Goal: Task Accomplishment & Management: Manage account settings

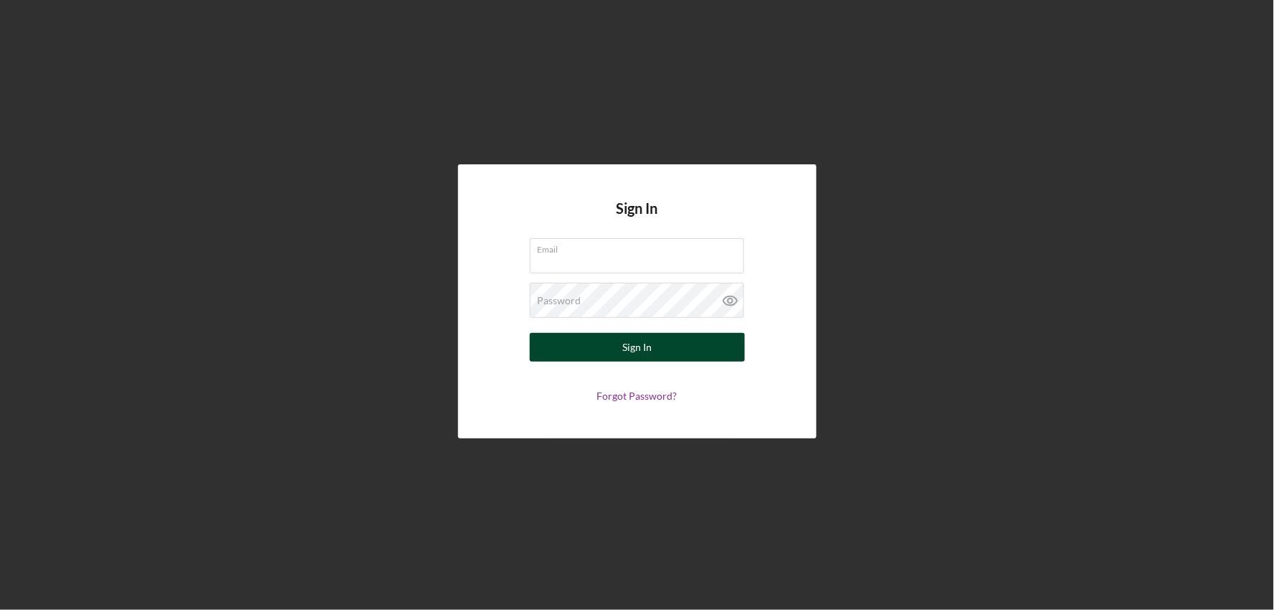
type input "[EMAIL_ADDRESS][DOMAIN_NAME]"
click at [601, 359] on button "Sign In" at bounding box center [637, 347] width 215 height 29
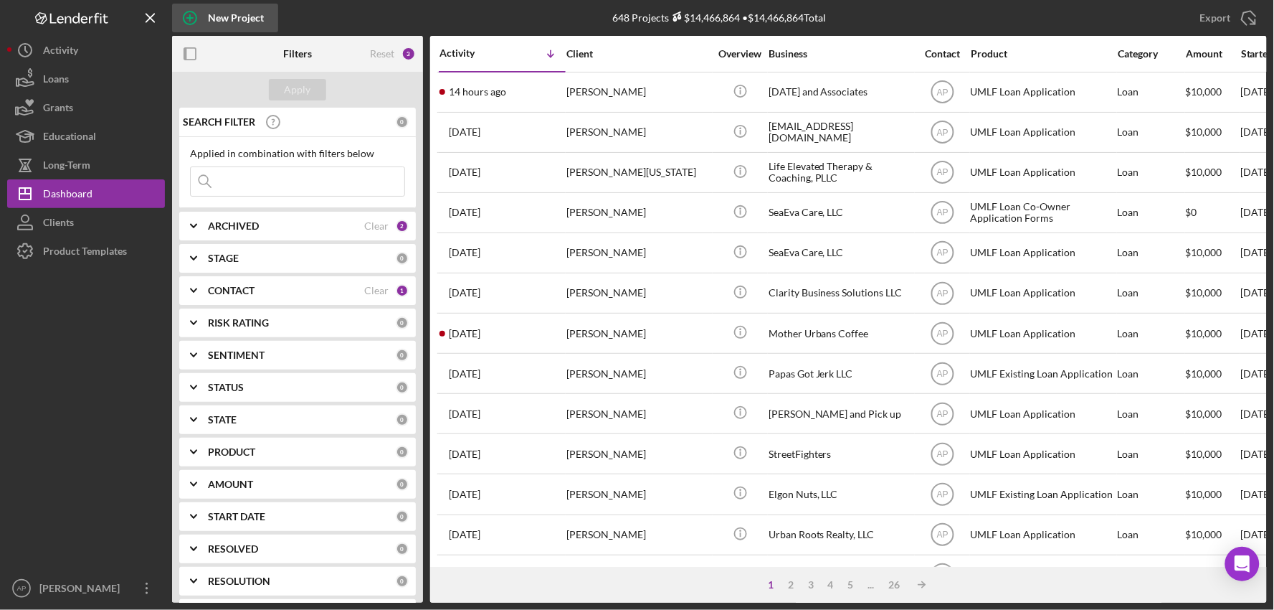
click at [219, 4] on div "New Project" at bounding box center [236, 18] width 56 height 29
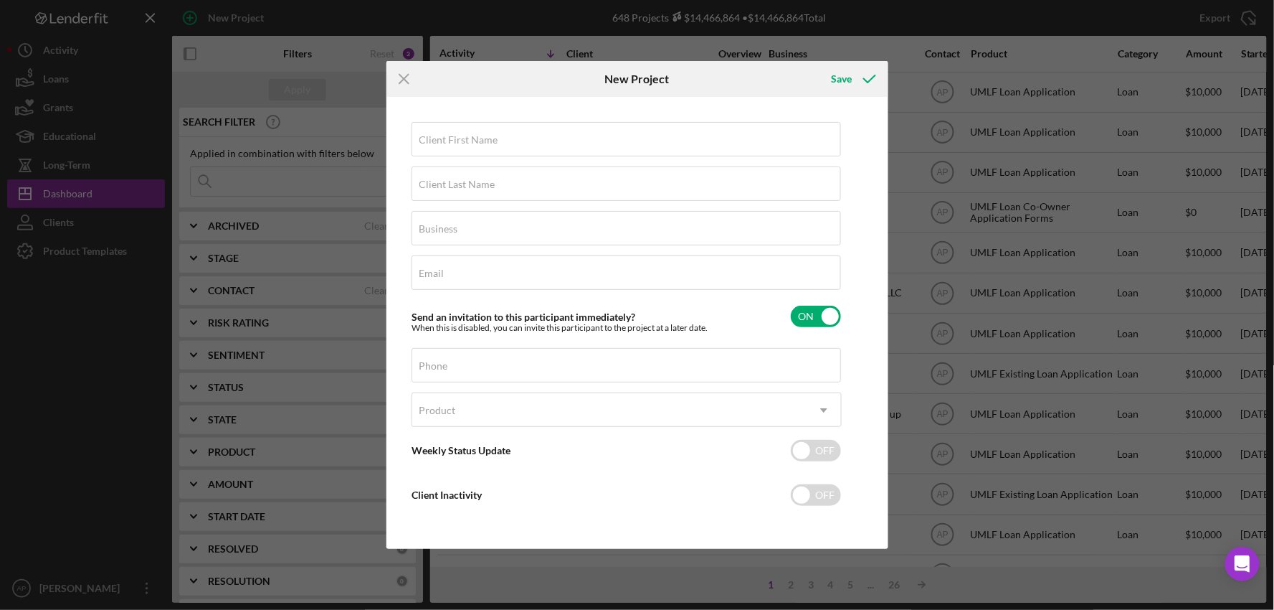
click at [402, 81] on line at bounding box center [403, 79] width 9 height 9
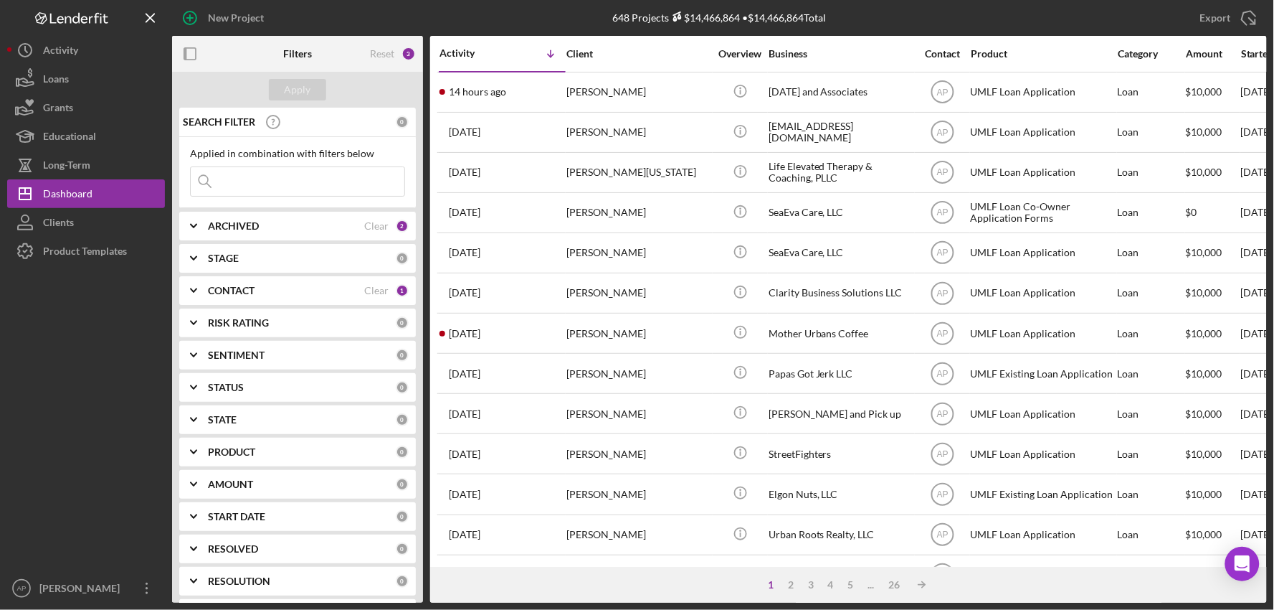
click at [194, 226] on polyline at bounding box center [194, 225] width 6 height 3
click at [194, 226] on icon "Icon/Expander" at bounding box center [194, 226] width 36 height 36
click at [219, 11] on div "New Project" at bounding box center [236, 18] width 56 height 29
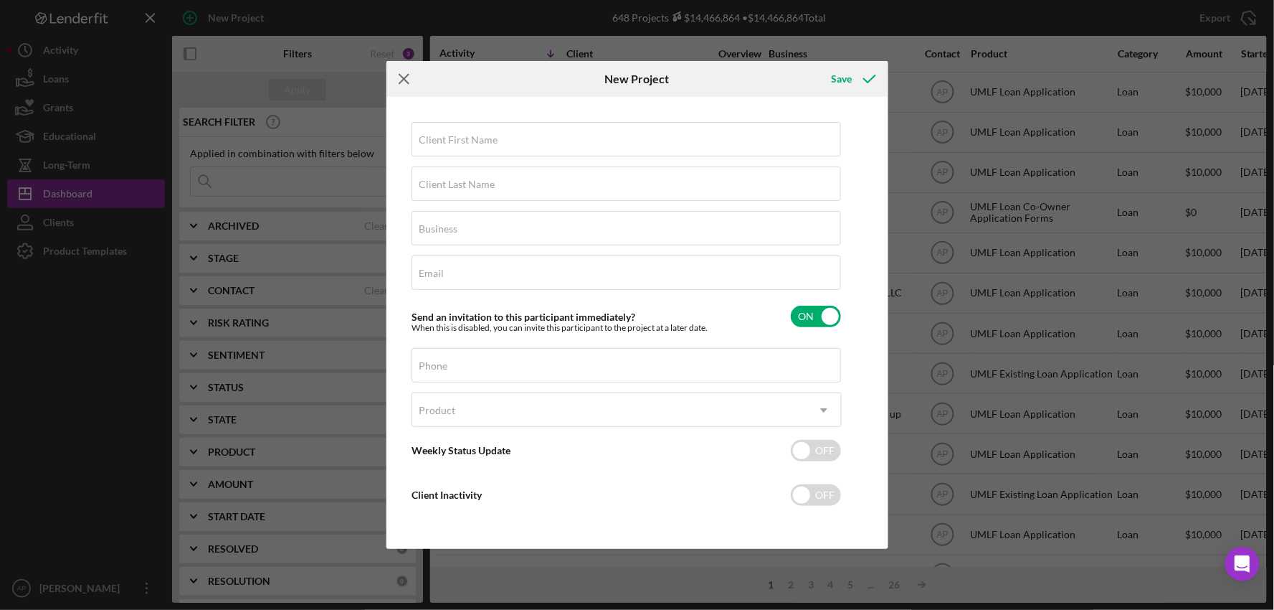
click at [399, 72] on icon "Icon/Menu Close" at bounding box center [405, 79] width 36 height 36
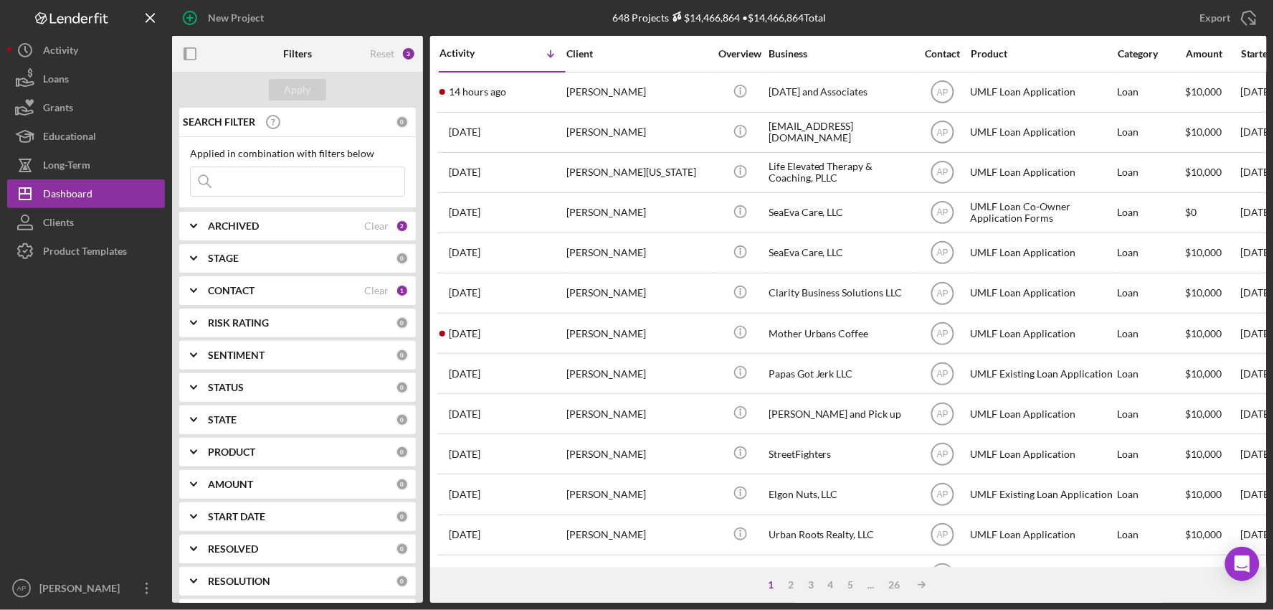
click at [191, 227] on icon "Icon/Expander" at bounding box center [194, 226] width 36 height 36
click at [227, 228] on b "ARCHIVED" at bounding box center [233, 225] width 51 height 11
drag, startPoint x: 417, startPoint y: 129, endPoint x: 420, endPoint y: 94, distance: 35.2
click at [417, 96] on form "Apply SEARCH FILTER 0 Applied in combination with filters below Icon/Menu Close…" at bounding box center [297, 337] width 251 height 531
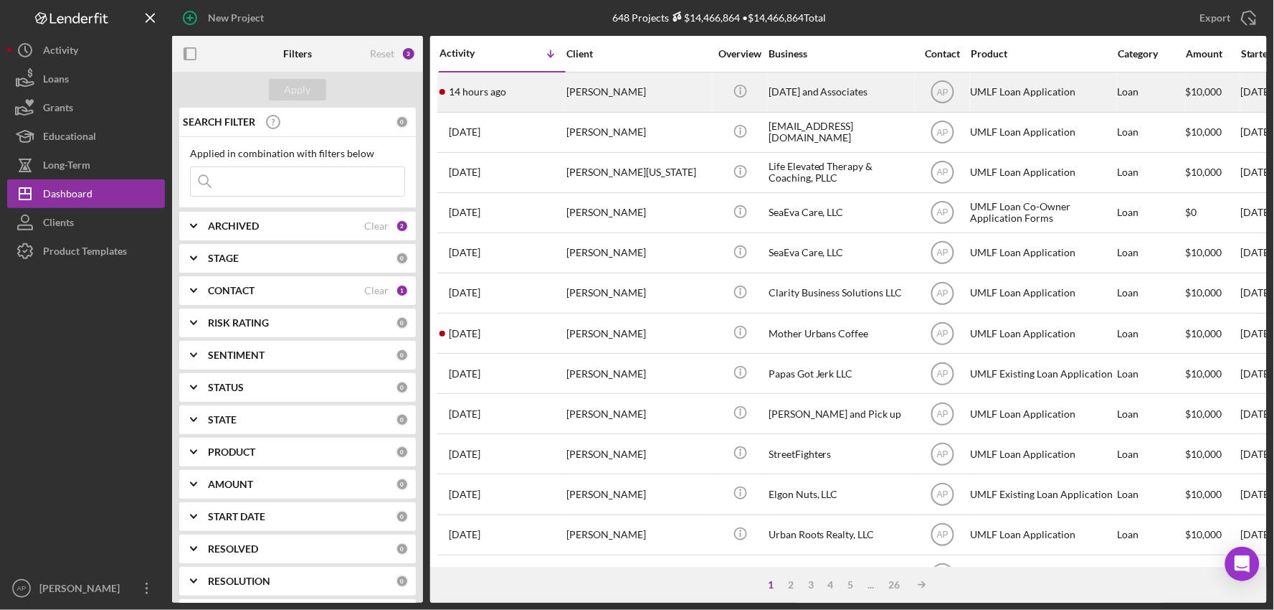
click at [605, 93] on div "[PERSON_NAME]" at bounding box center [638, 92] width 143 height 38
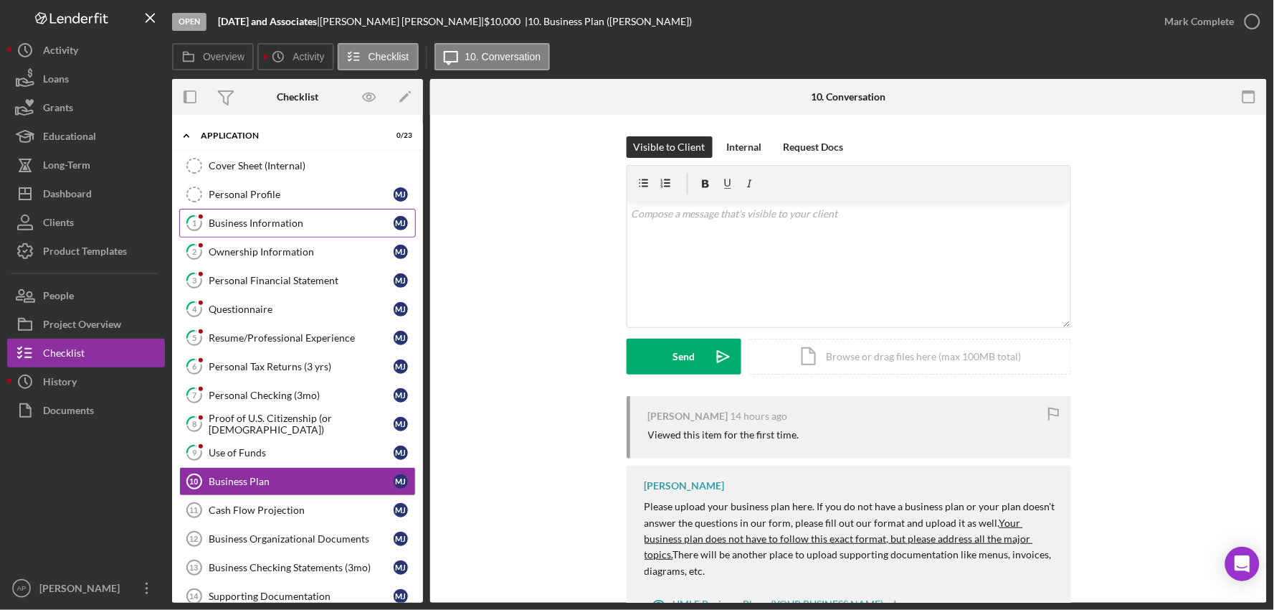
drag, startPoint x: 276, startPoint y: 212, endPoint x: 298, endPoint y: 212, distance: 22.2
click at [276, 212] on link "1 Business Information [PERSON_NAME]" at bounding box center [297, 223] width 237 height 29
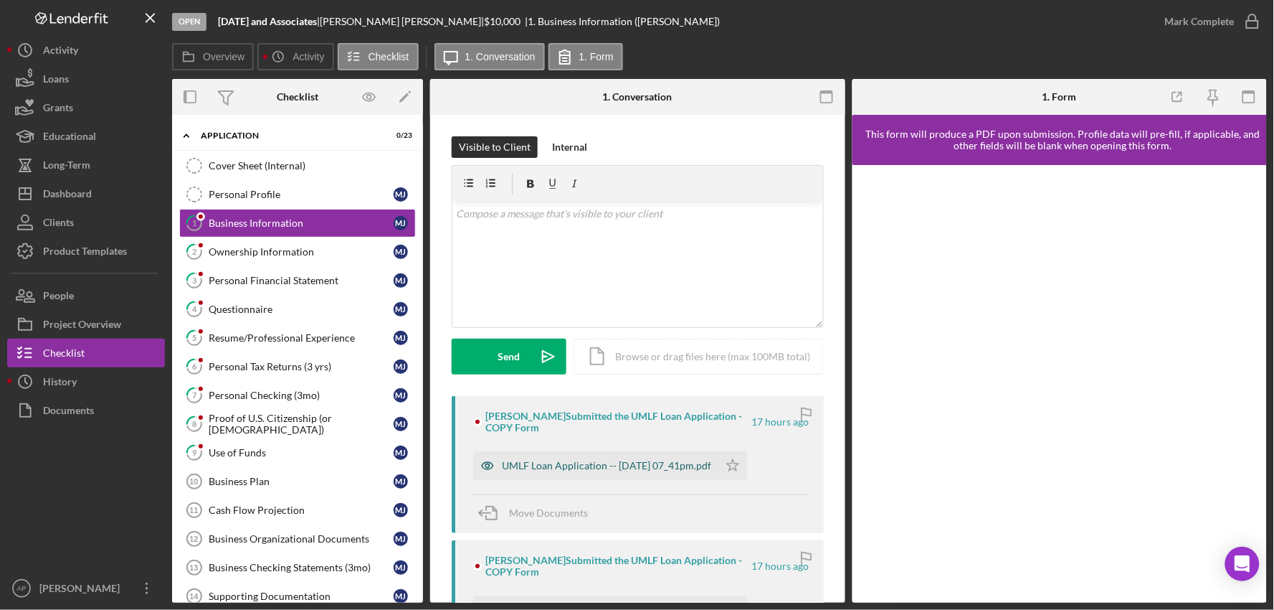
click at [584, 475] on div "UMLF Loan Application -- [DATE] 07_41pm.pdf" at bounding box center [595, 465] width 245 height 29
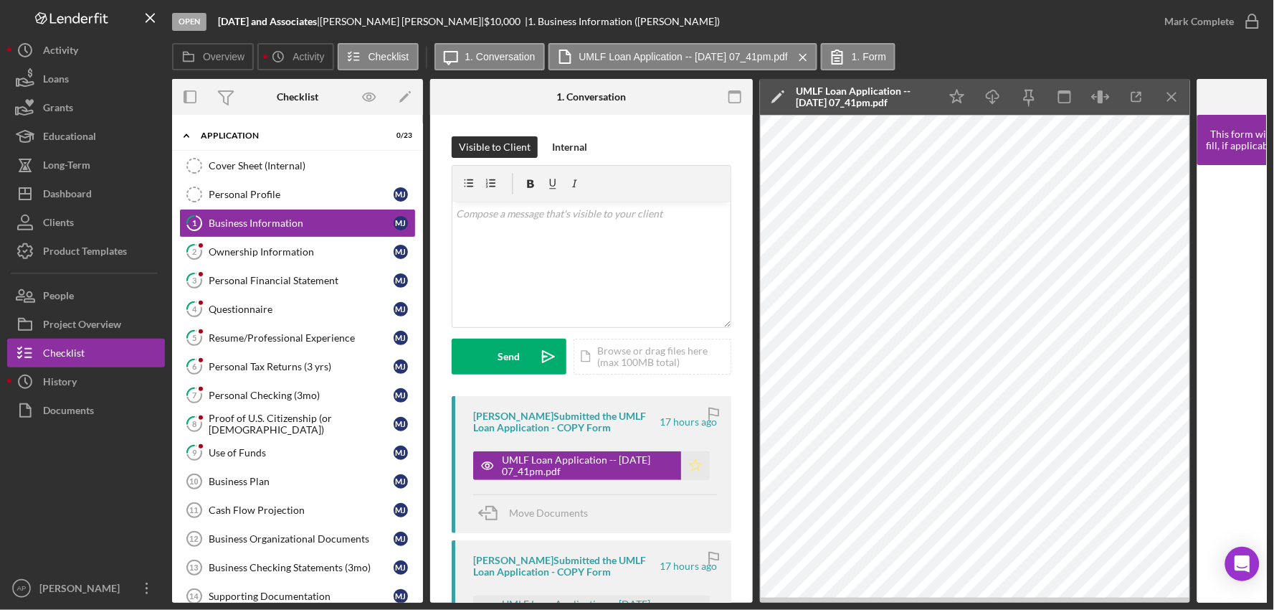
click at [701, 463] on icon "Icon/Star" at bounding box center [695, 465] width 29 height 29
click at [1216, 26] on div "Mark Complete" at bounding box center [1200, 21] width 70 height 29
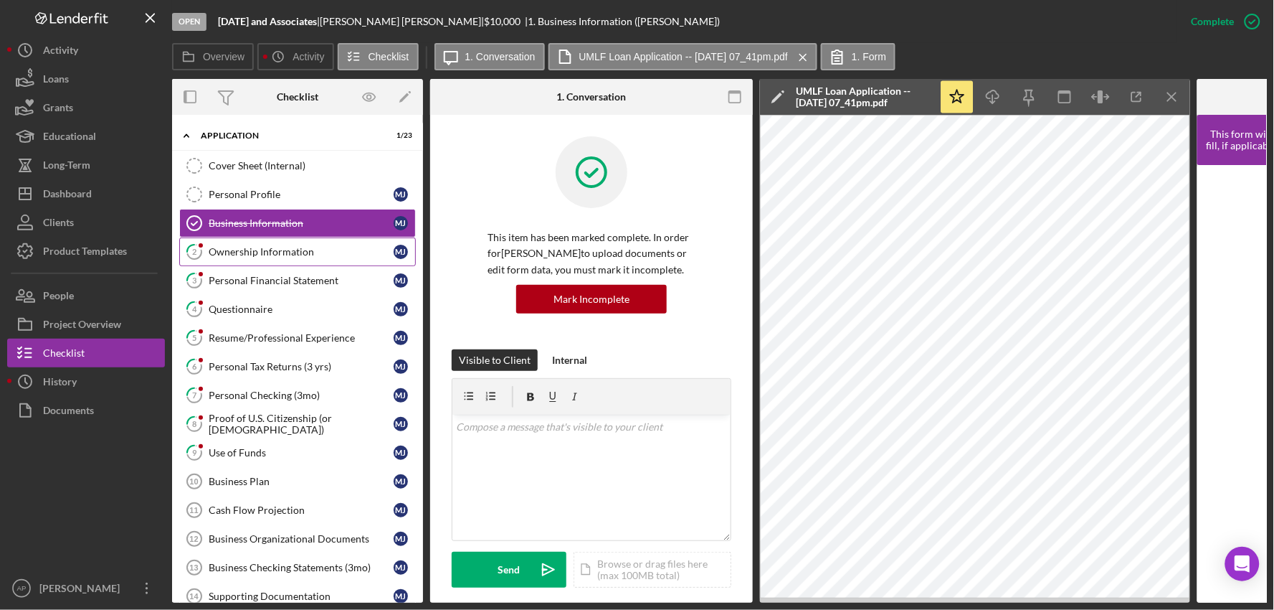
click at [325, 240] on link "2 Ownership Information [PERSON_NAME]" at bounding box center [297, 251] width 237 height 29
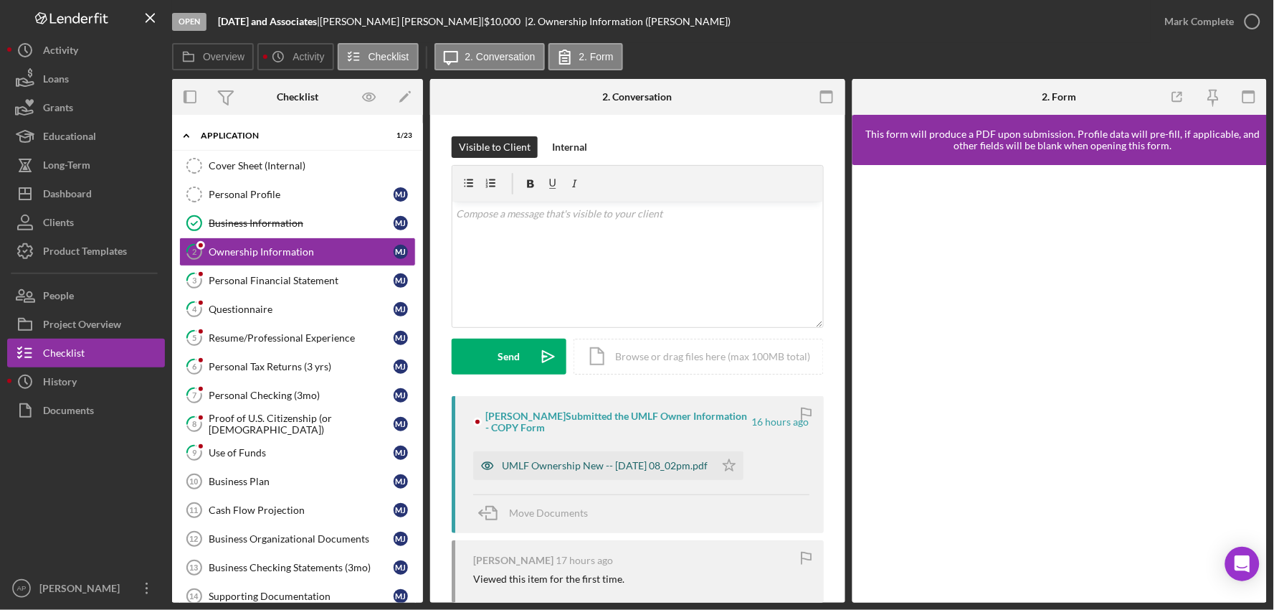
drag, startPoint x: 506, startPoint y: 453, endPoint x: 668, endPoint y: 459, distance: 162.2
click at [511, 454] on div "UMLF Ownership New -- [DATE] 08_02pm.pdf" at bounding box center [594, 465] width 242 height 29
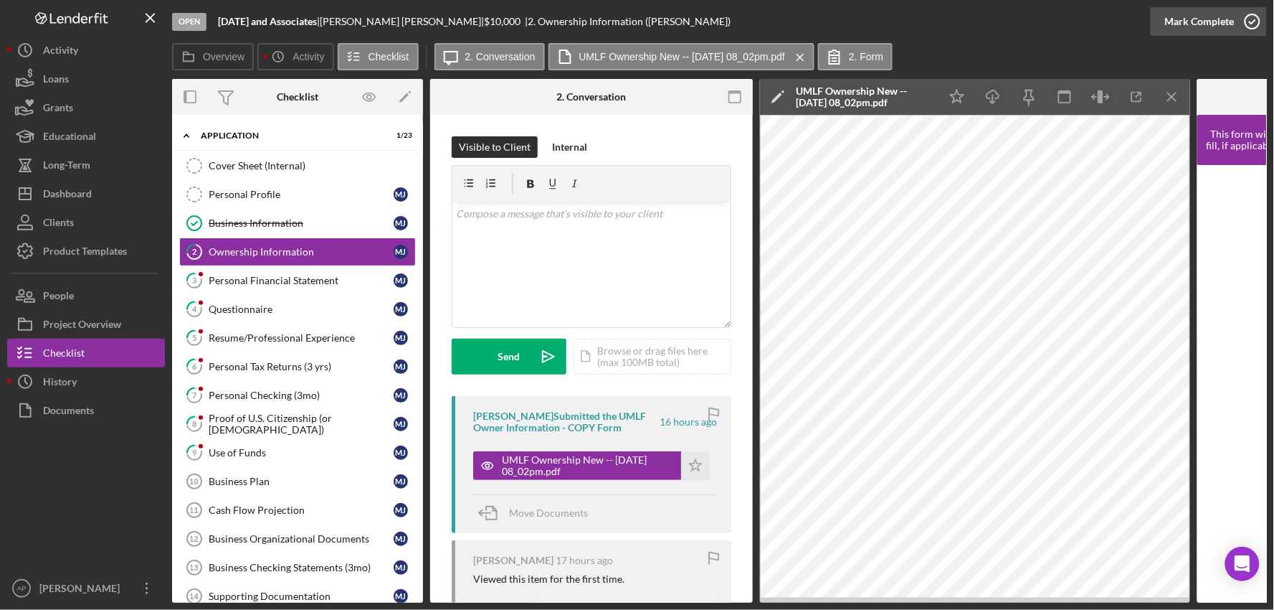
click at [1187, 16] on div "Mark Complete" at bounding box center [1200, 21] width 70 height 29
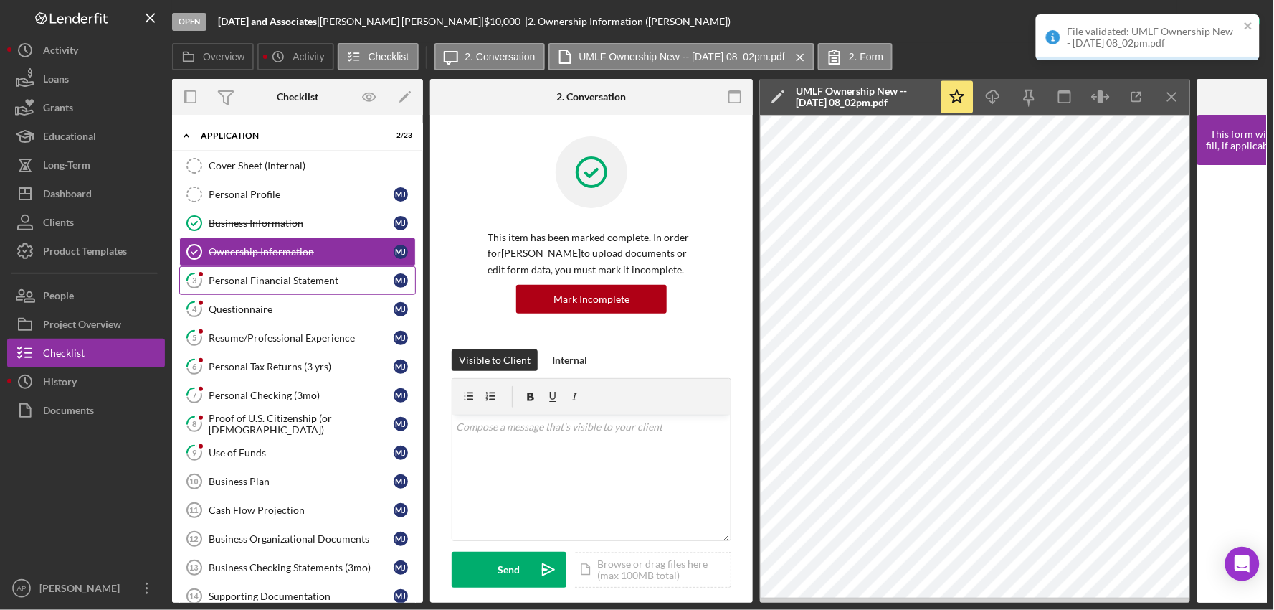
click at [255, 267] on link "3 Personal Financial Statement [PERSON_NAME]" at bounding box center [297, 280] width 237 height 29
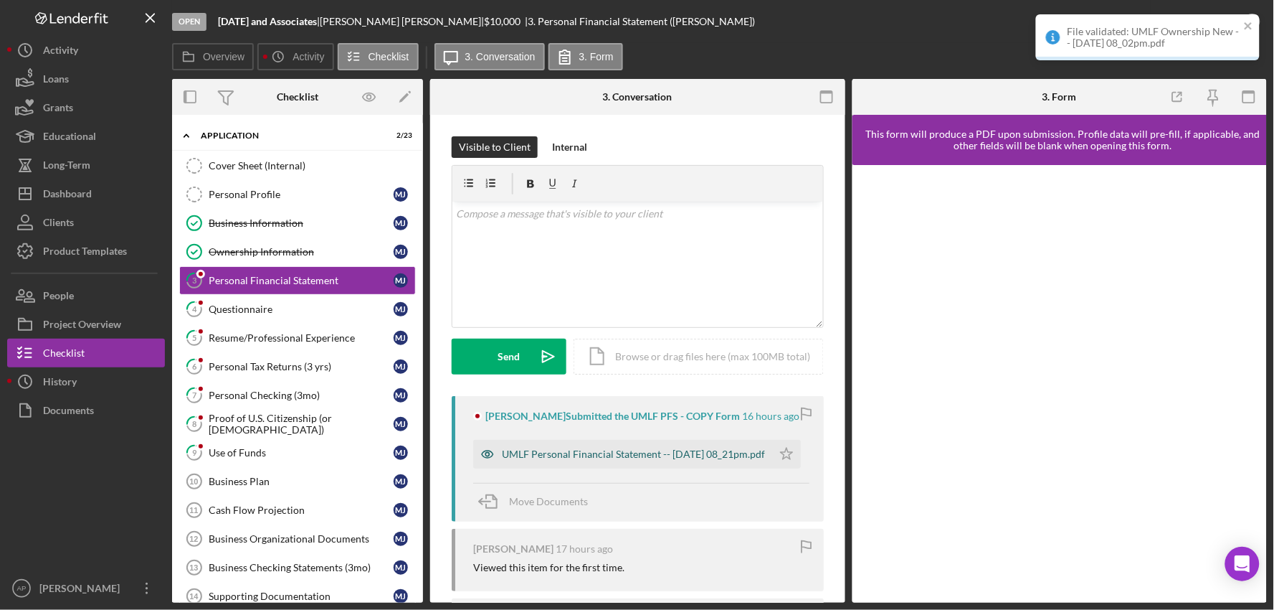
click at [569, 452] on div "UMLF Personal Financial Statement -- [DATE] 08_21pm.pdf" at bounding box center [633, 453] width 263 height 11
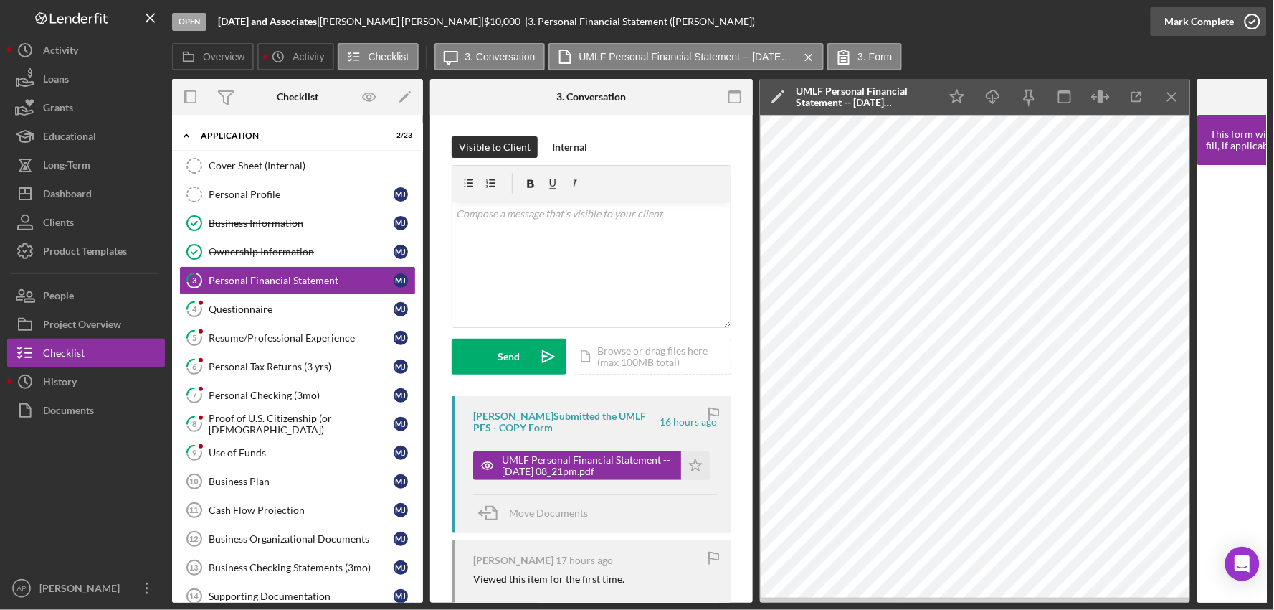
click at [1205, 20] on div "Mark Complete" at bounding box center [1200, 21] width 70 height 29
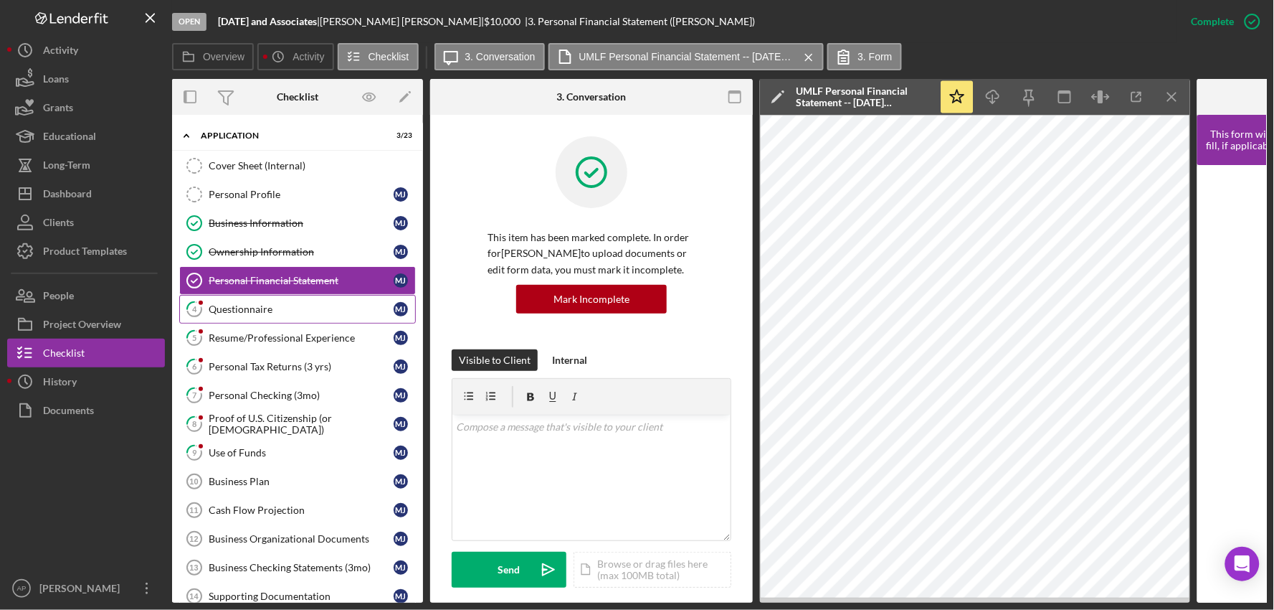
click at [280, 312] on div "Questionnaire" at bounding box center [301, 308] width 185 height 11
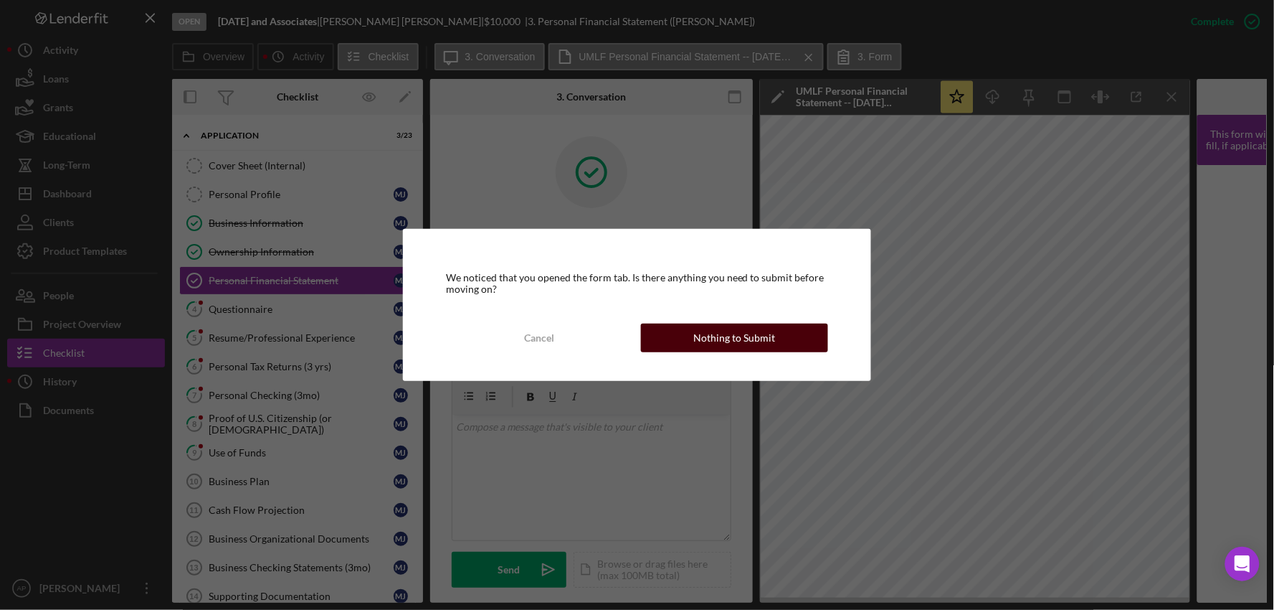
click at [699, 328] on div "Nothing to Submit" at bounding box center [734, 337] width 82 height 29
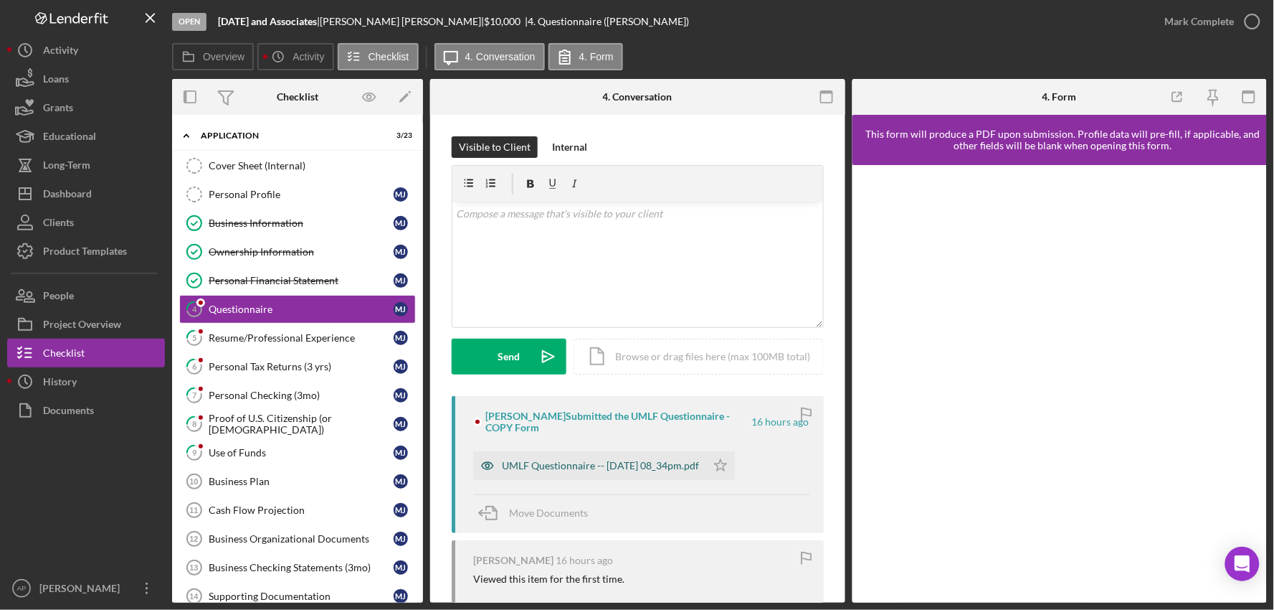
click at [554, 468] on div "UMLF Questionnaire -- [DATE] 08_34pm.pdf" at bounding box center [600, 465] width 197 height 11
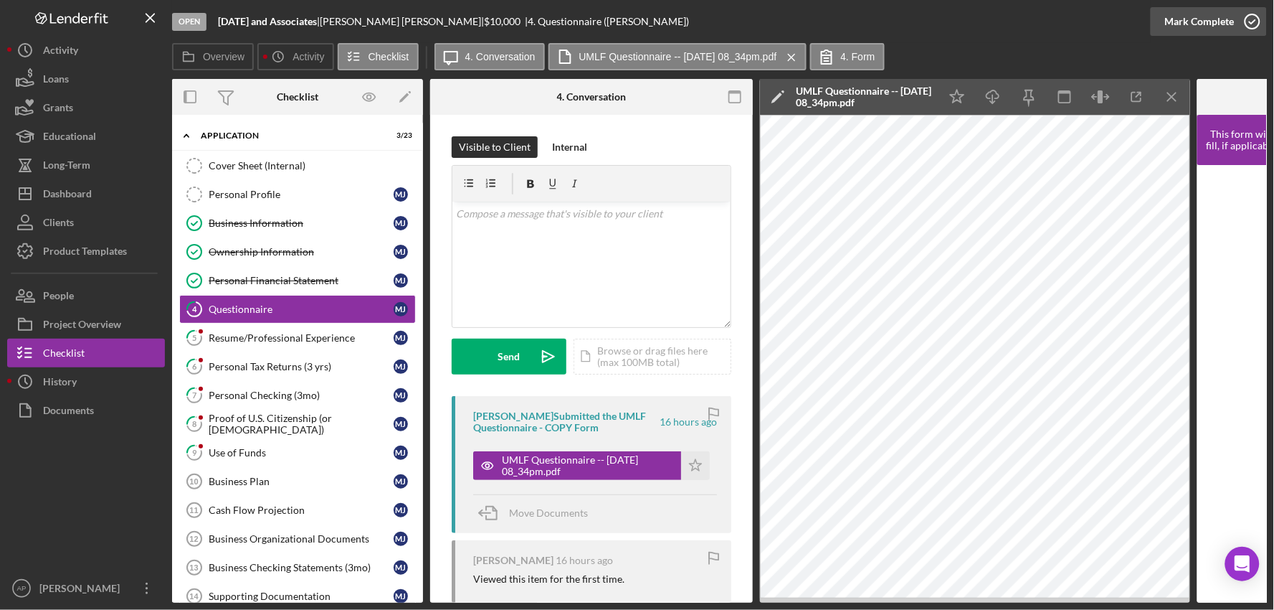
click at [1217, 29] on div "Mark Complete" at bounding box center [1200, 21] width 70 height 29
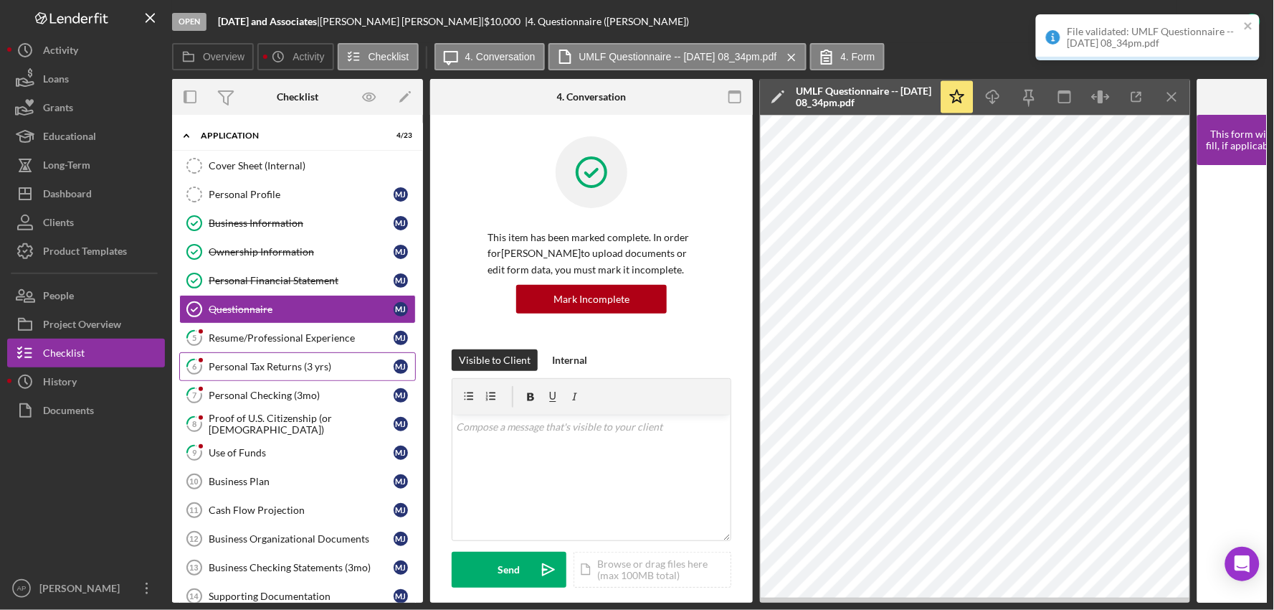
click at [356, 356] on link "6 Personal Tax Returns (3 yrs) [PERSON_NAME]" at bounding box center [297, 366] width 237 height 29
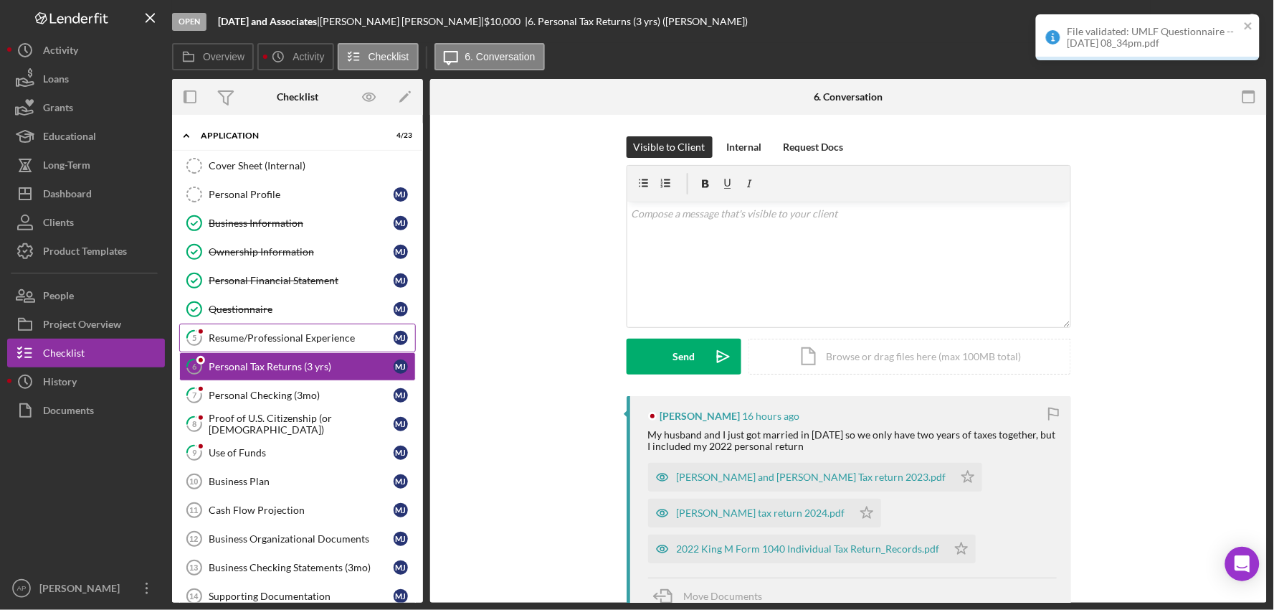
click at [321, 338] on div "Resume/Professional Experience" at bounding box center [301, 337] width 185 height 11
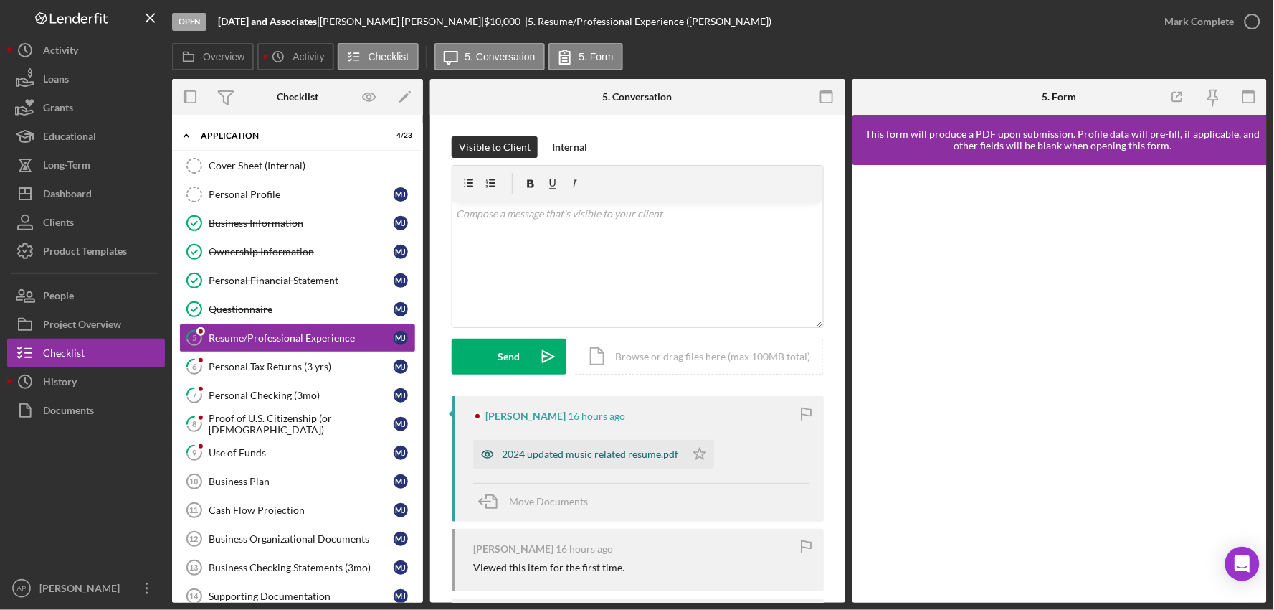
drag, startPoint x: 556, startPoint y: 482, endPoint x: 564, endPoint y: 467, distance: 16.7
click at [559, 478] on div "[PERSON_NAME] 16 hours ago 2024 updated music related resume.pdf Icon/Star Move…" at bounding box center [638, 458] width 372 height 125
click at [564, 460] on div "2024 updated music related resume.pdf" at bounding box center [579, 454] width 212 height 29
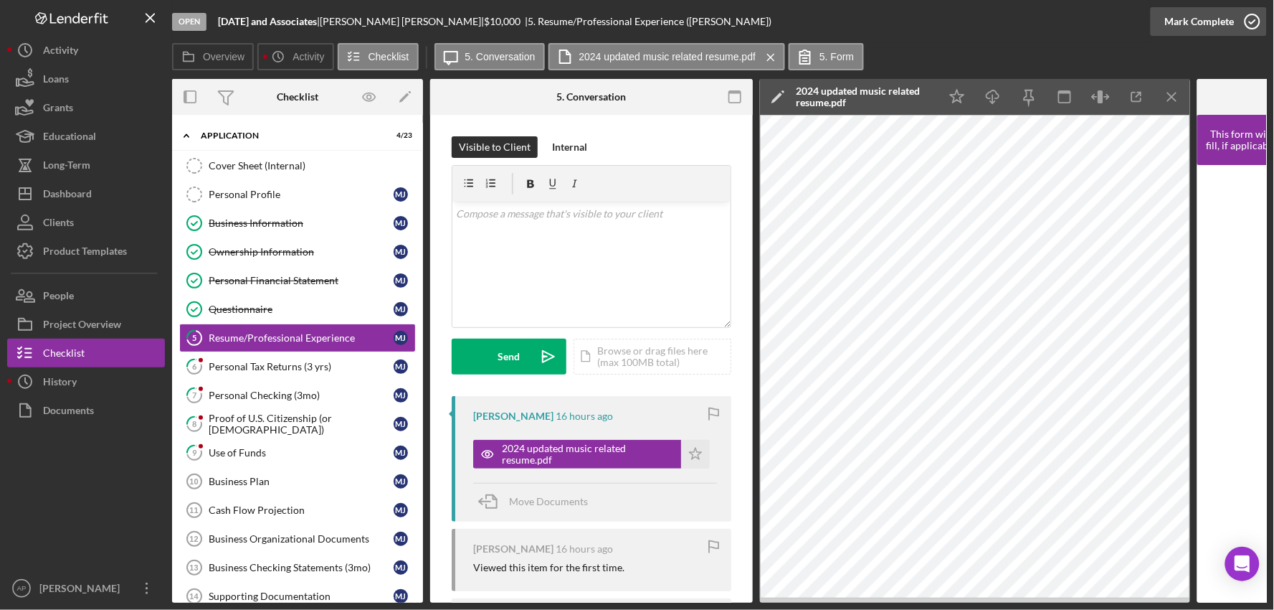
click at [1198, 22] on div "Mark Complete" at bounding box center [1200, 21] width 70 height 29
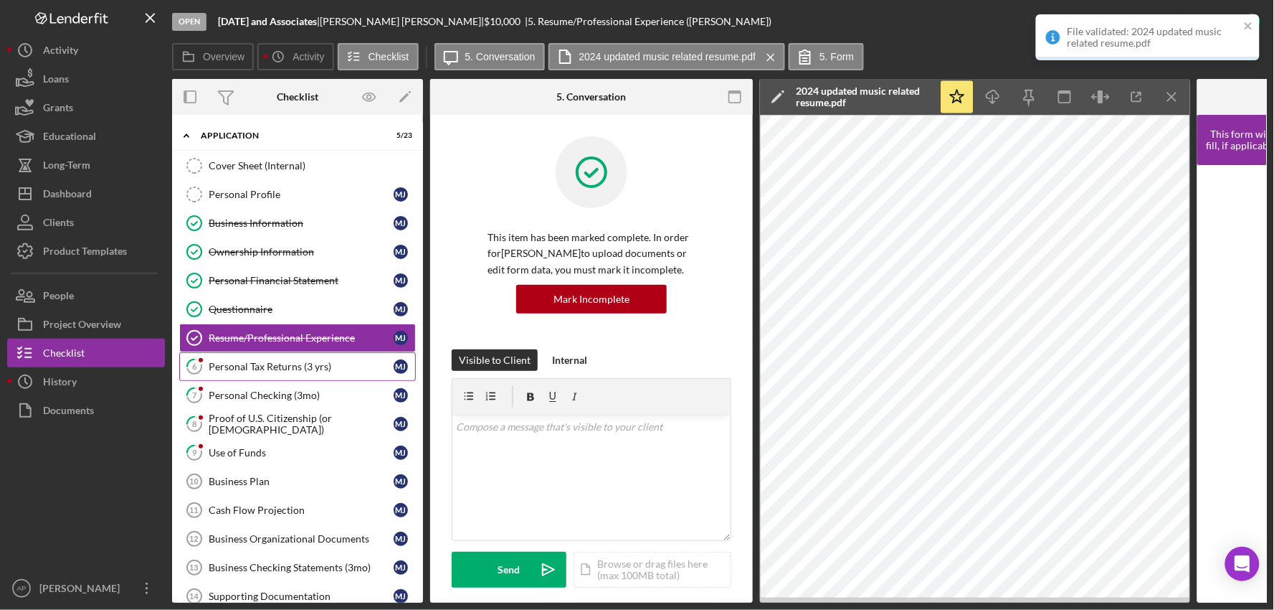
click at [280, 376] on link "6 Personal Tax Returns (3 yrs) [PERSON_NAME]" at bounding box center [297, 366] width 237 height 29
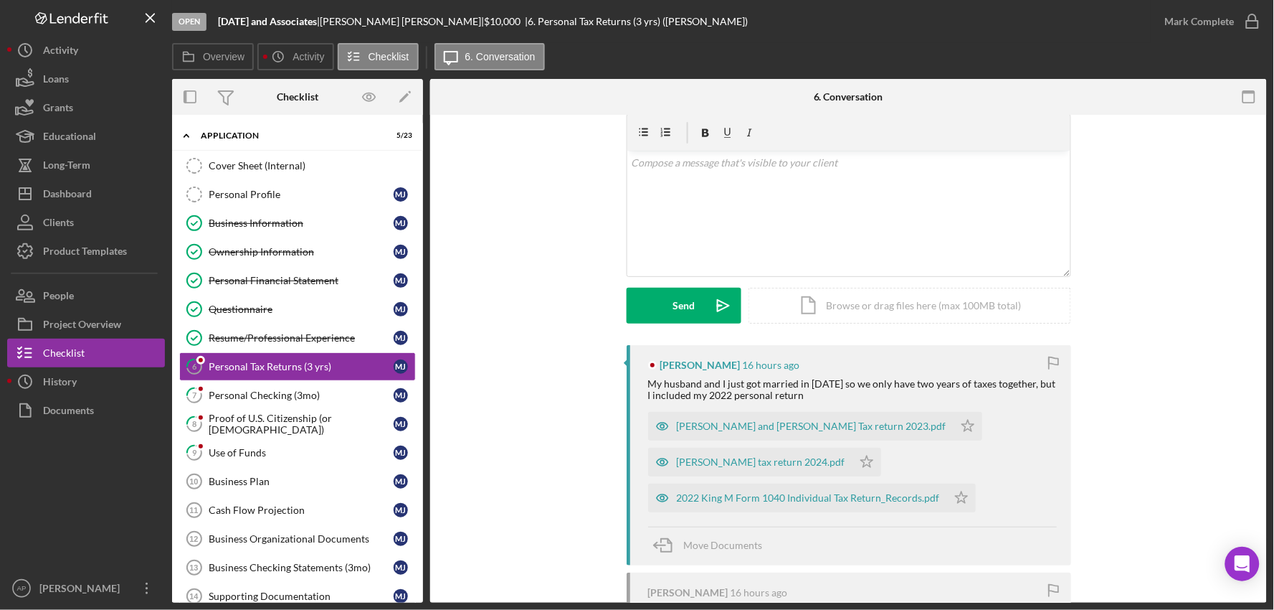
scroll to position [80, 0]
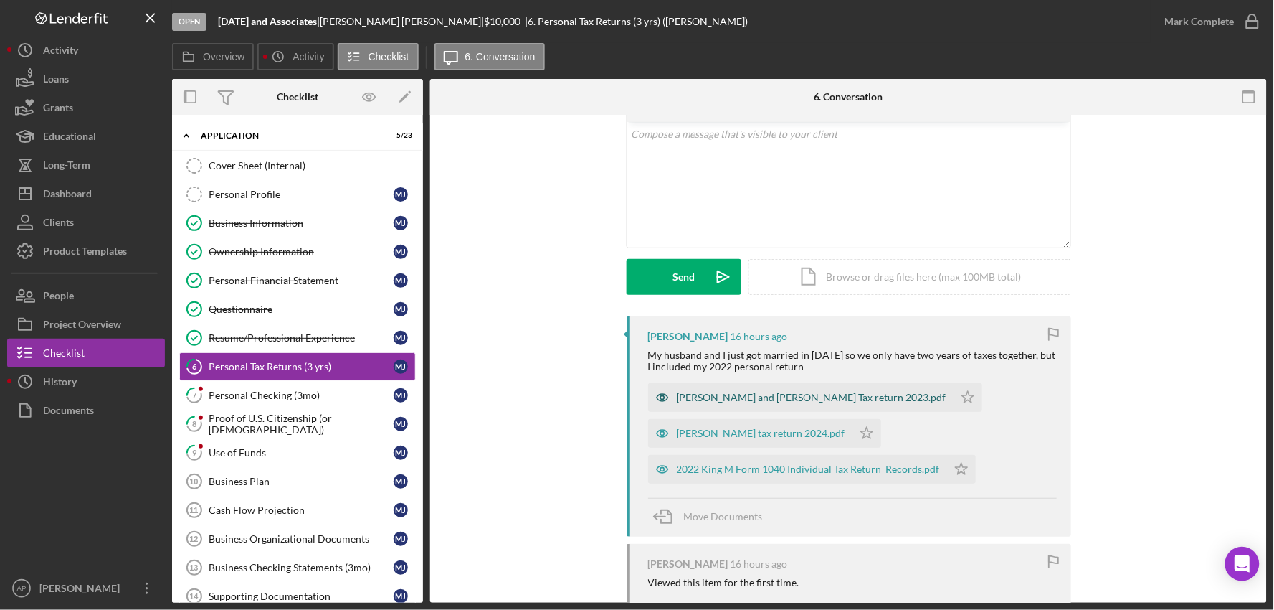
click at [724, 399] on div "[PERSON_NAME] and [PERSON_NAME] Tax return 2023.pdf" at bounding box center [812, 397] width 270 height 11
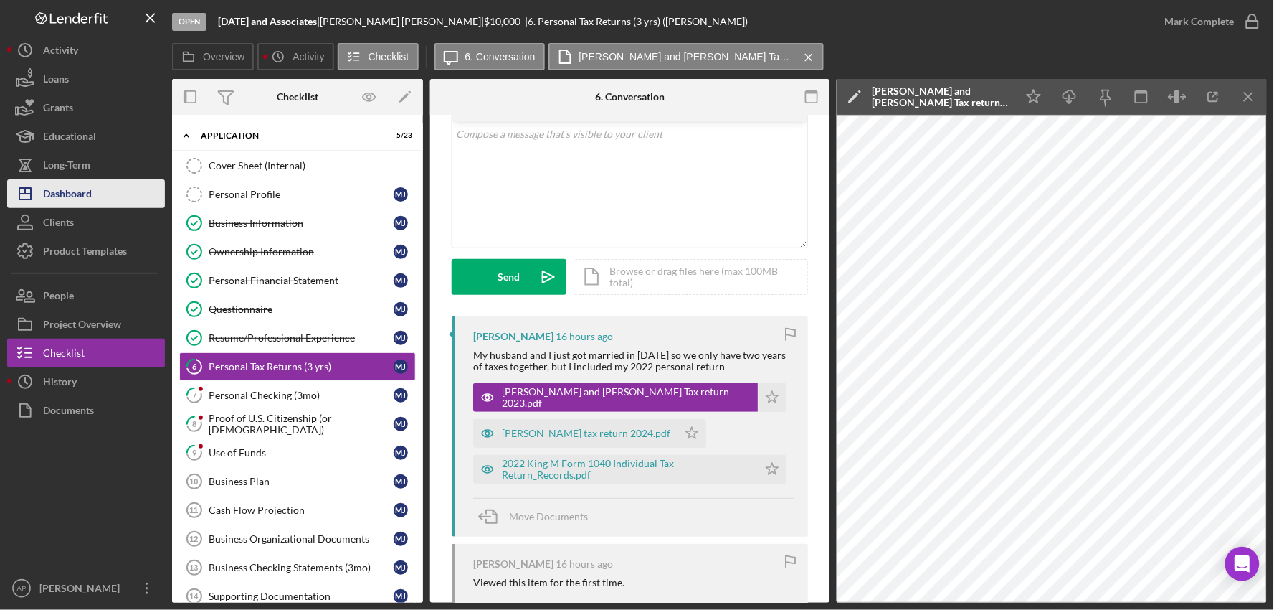
click at [89, 196] on div "Dashboard" at bounding box center [67, 195] width 49 height 32
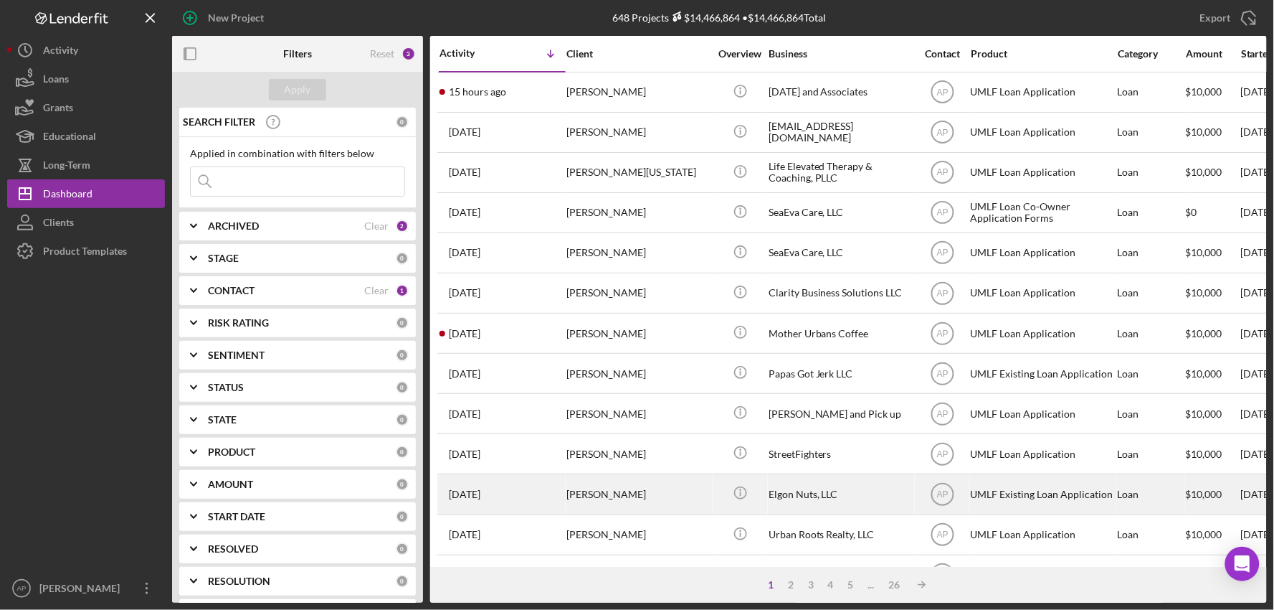
click at [672, 493] on div "[PERSON_NAME]" at bounding box center [638, 494] width 143 height 38
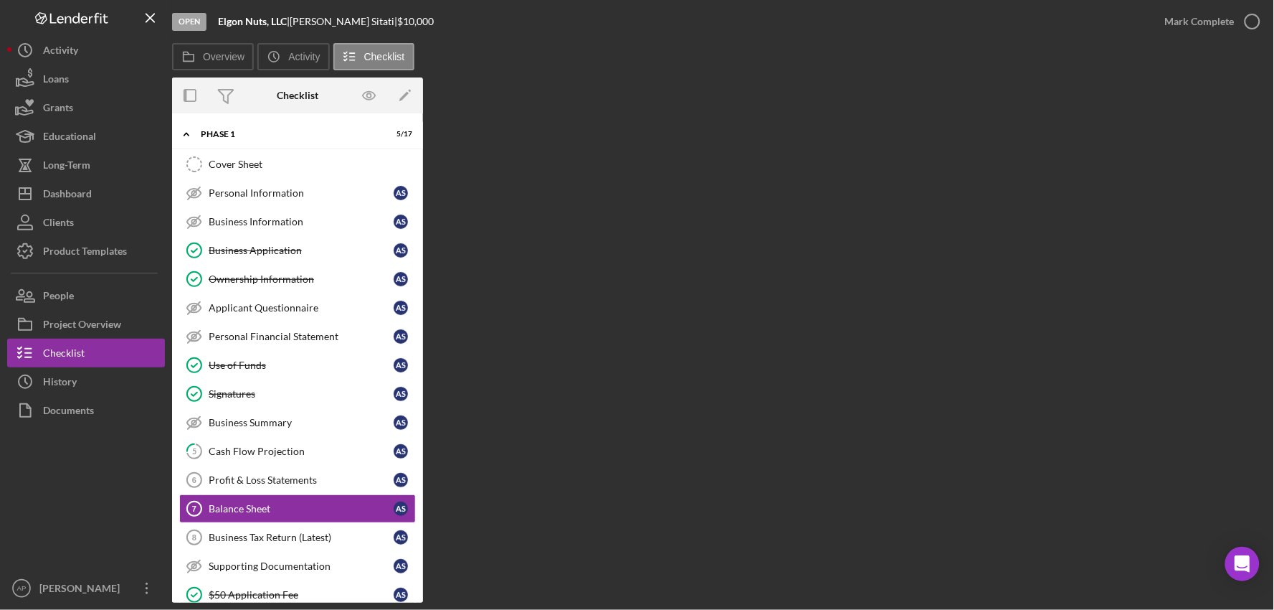
scroll to position [52, 0]
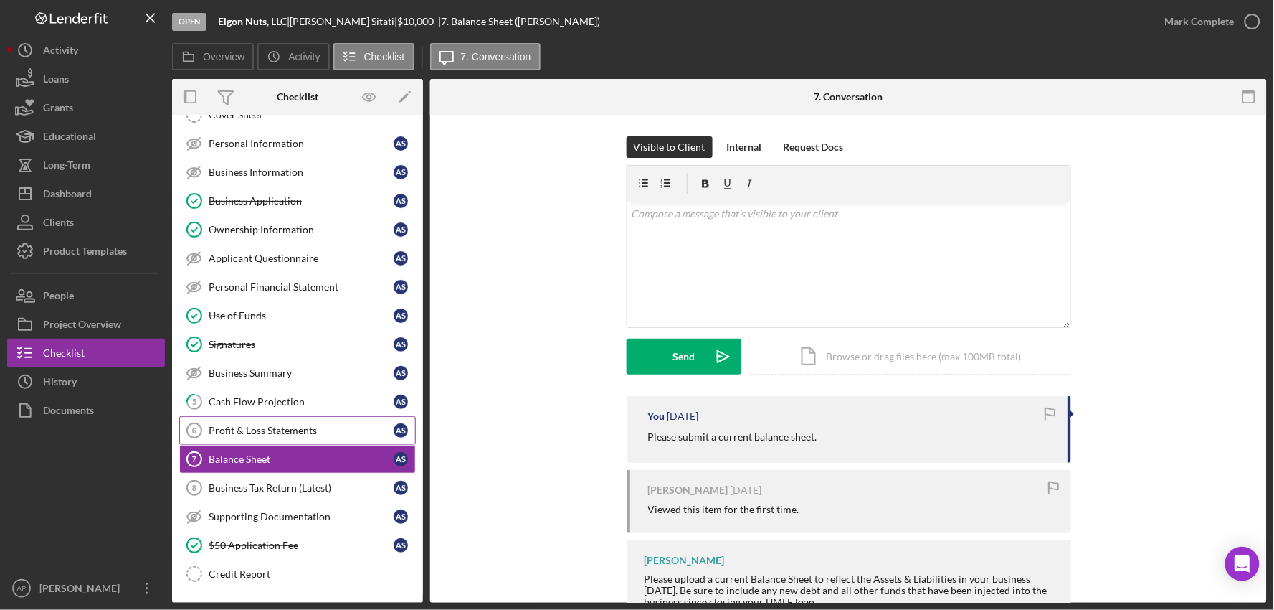
click at [290, 433] on div "Profit & Loss Statements" at bounding box center [301, 430] width 185 height 11
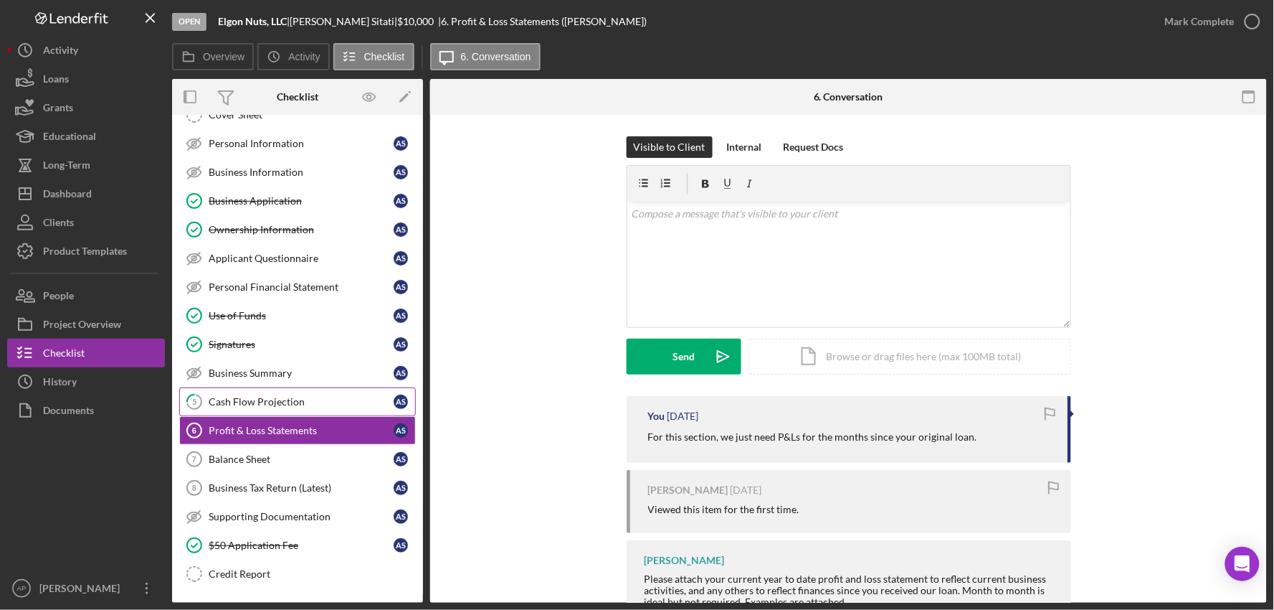
click at [282, 410] on link "5 Cash Flow Projection A S" at bounding box center [297, 401] width 237 height 29
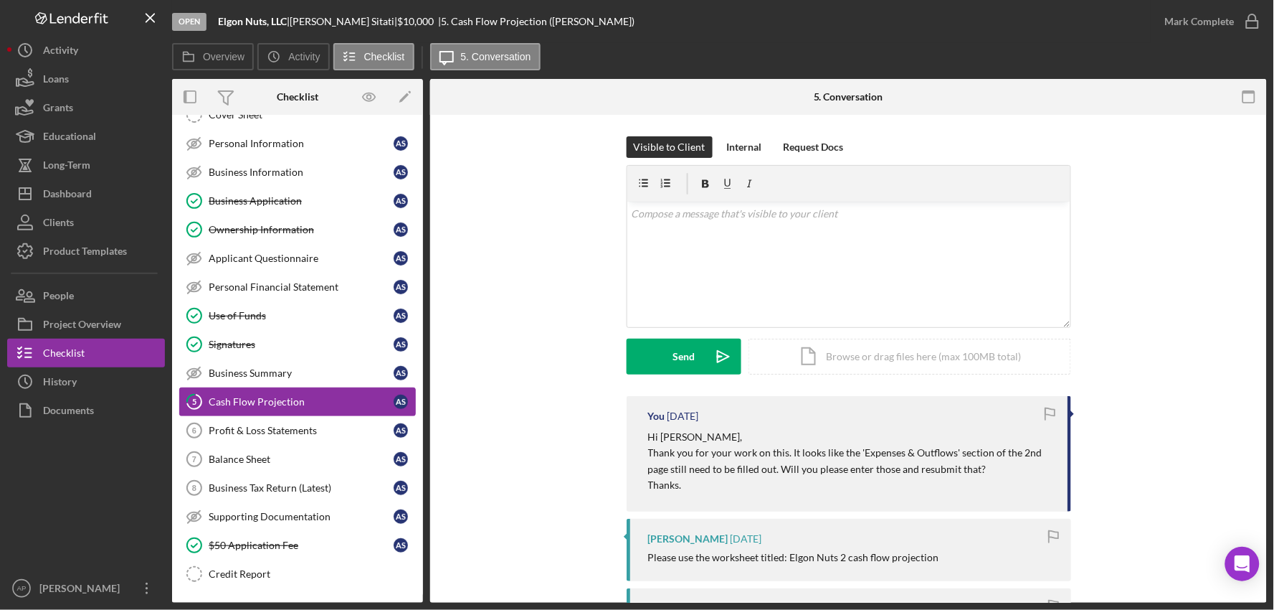
scroll to position [53, 0]
click at [270, 463] on div "Balance Sheet" at bounding box center [301, 458] width 185 height 11
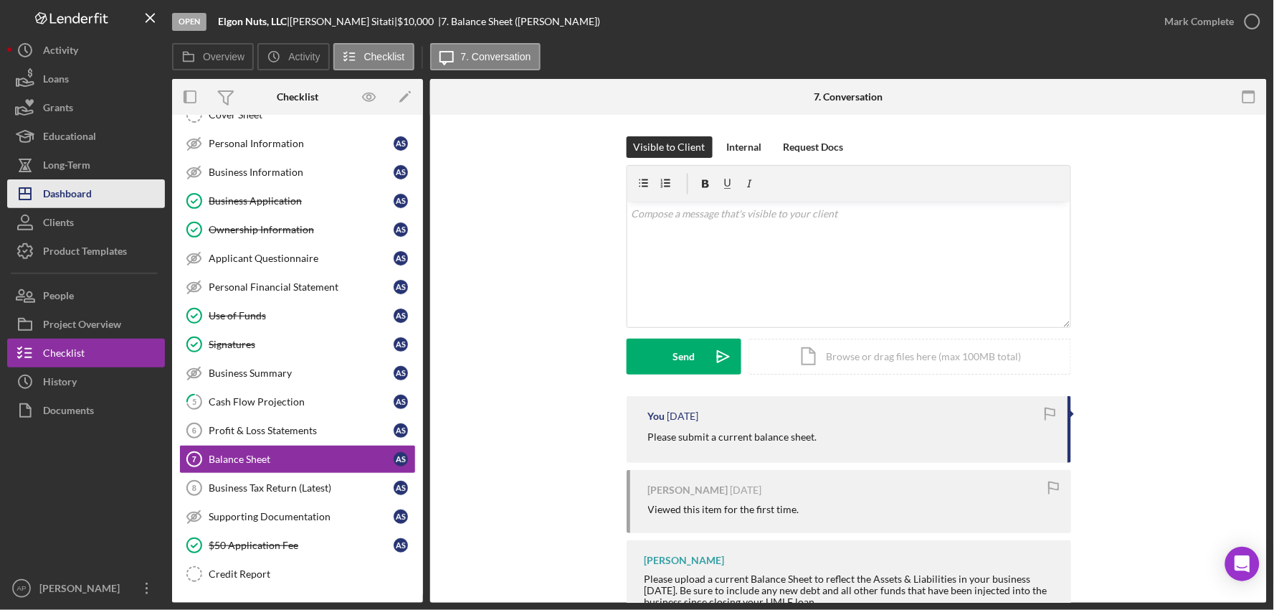
click at [96, 195] on button "Icon/Dashboard Dashboard" at bounding box center [86, 193] width 158 height 29
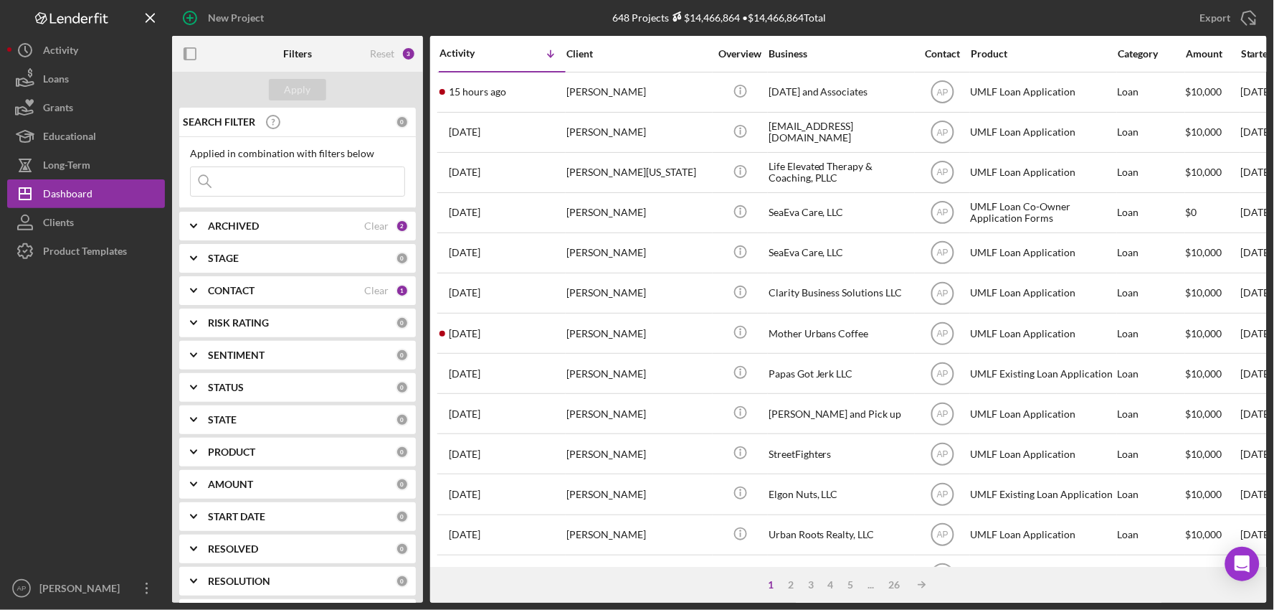
click at [227, 174] on input at bounding box center [298, 181] width 214 height 29
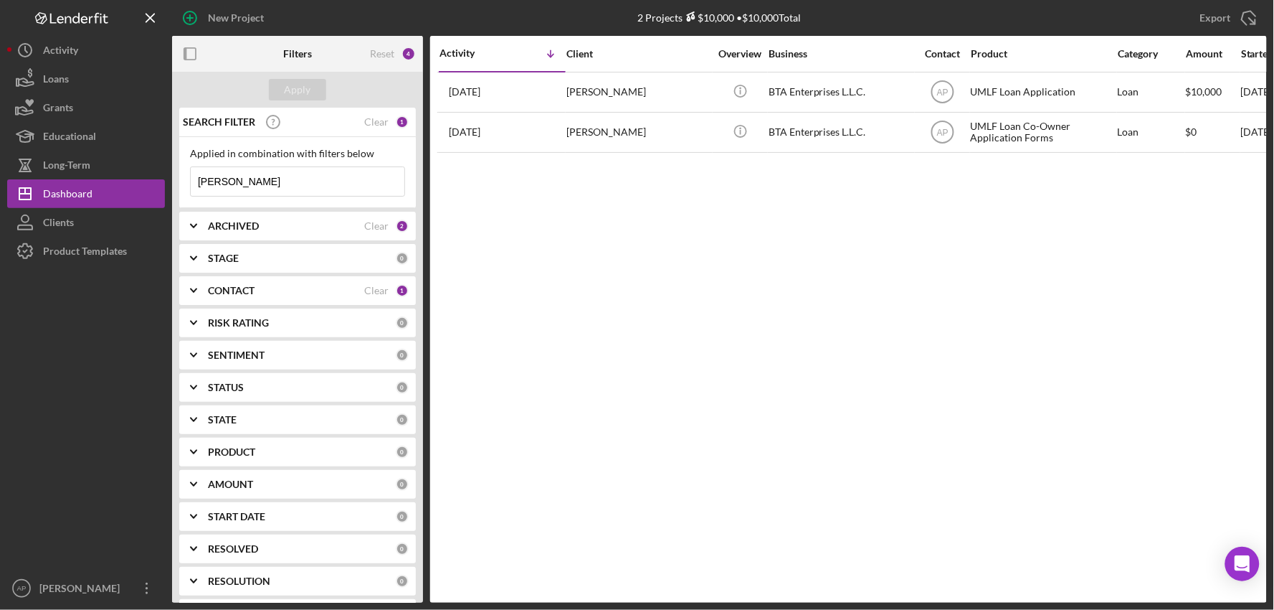
type input "[PERSON_NAME]"
